Goal: Information Seeking & Learning: Understand process/instructions

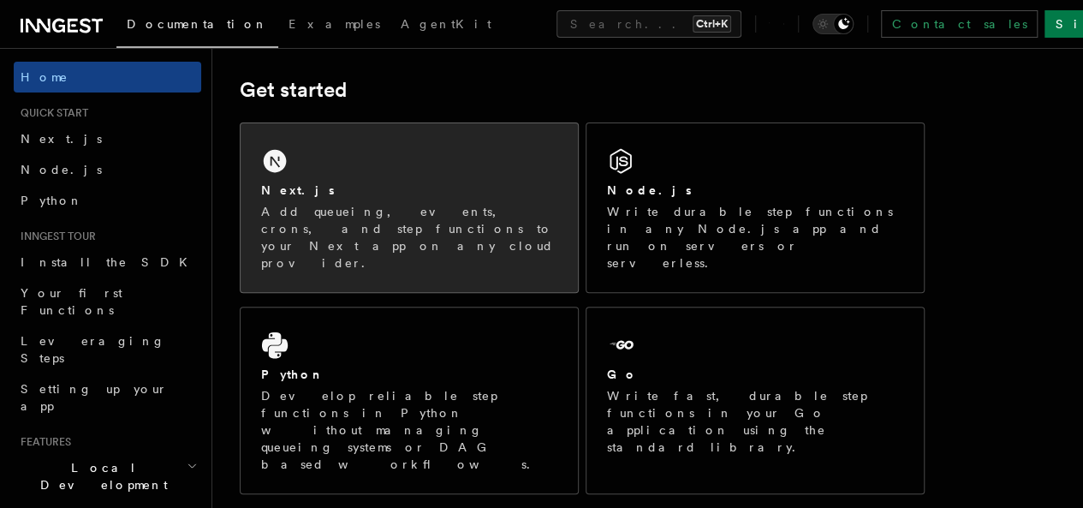
click at [408, 232] on p "Add queueing, events, crons, and step functions to your Next app on any cloud p…" at bounding box center [409, 237] width 296 height 69
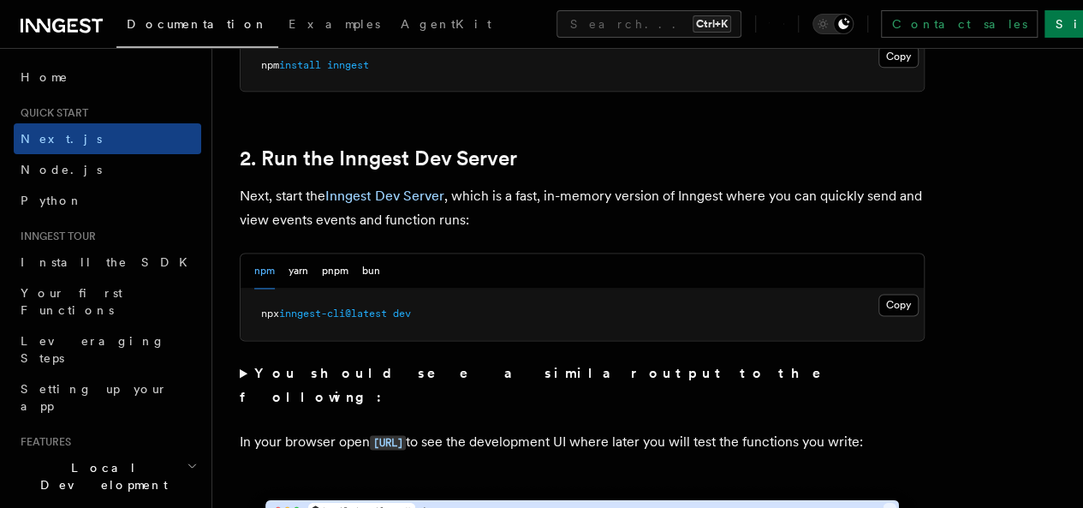
scroll to position [1233, 0]
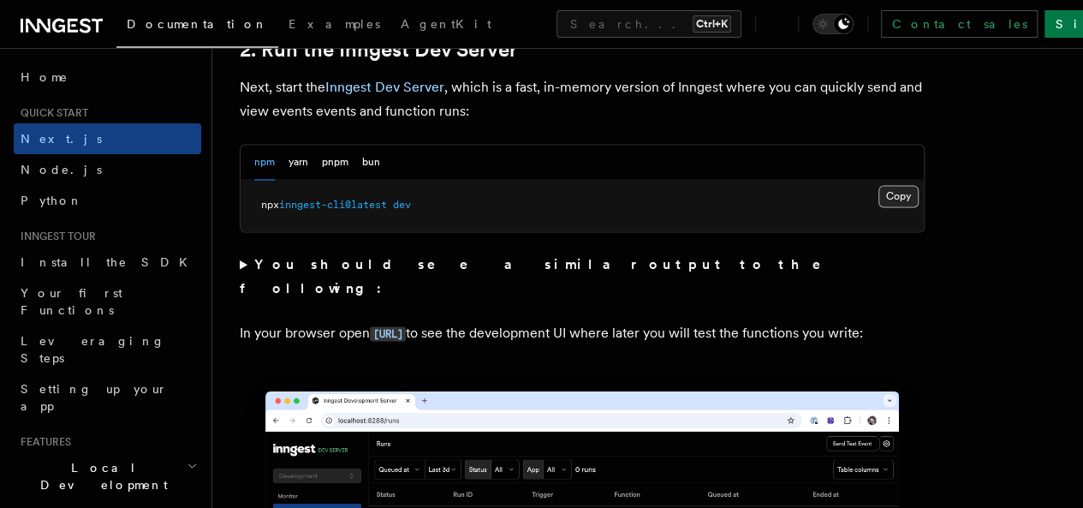
click at [879, 207] on button "Copy Copied" at bounding box center [899, 196] width 40 height 22
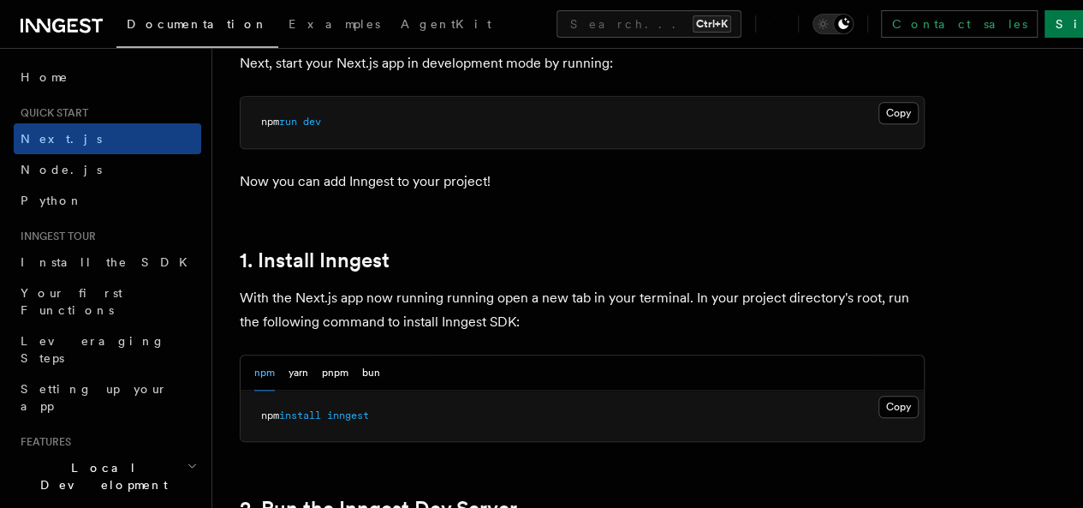
scroll to position [707, 0]
